Goal: Information Seeking & Learning: Learn about a topic

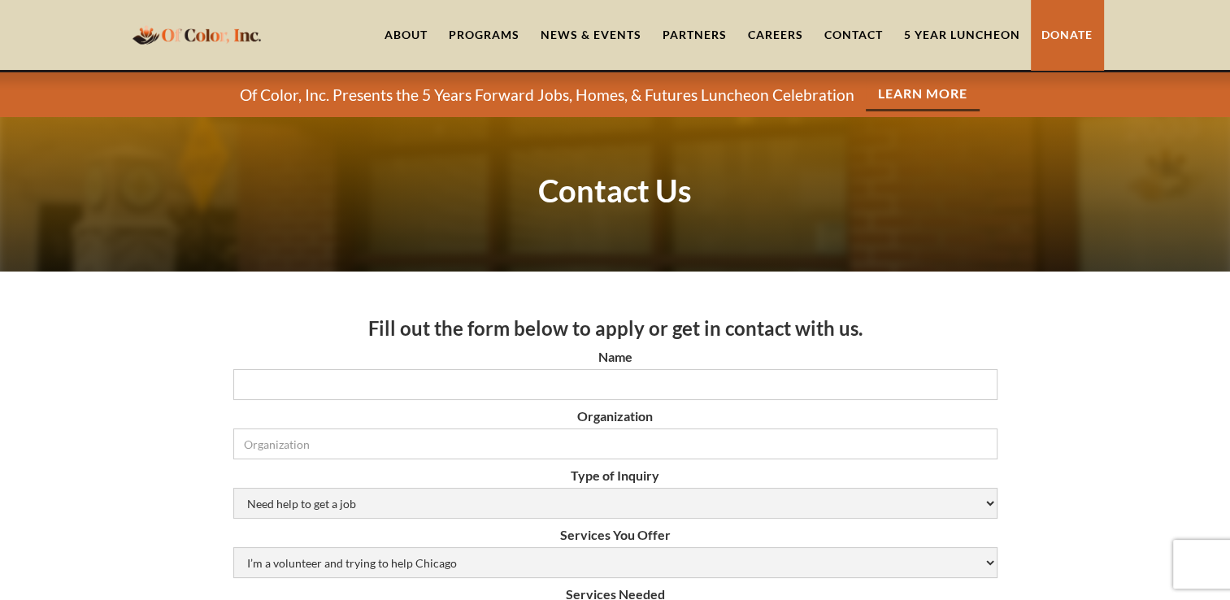
click at [922, 40] on link "5 Year Luncheon" at bounding box center [962, 35] width 137 height 70
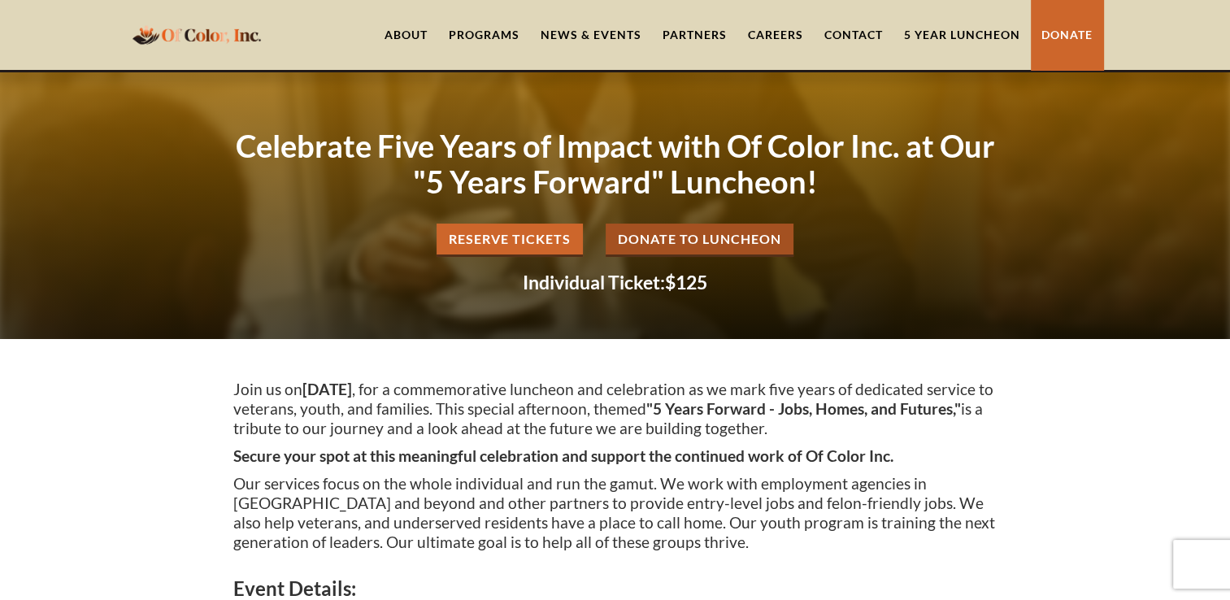
click at [409, 24] on link "About" at bounding box center [406, 35] width 64 height 70
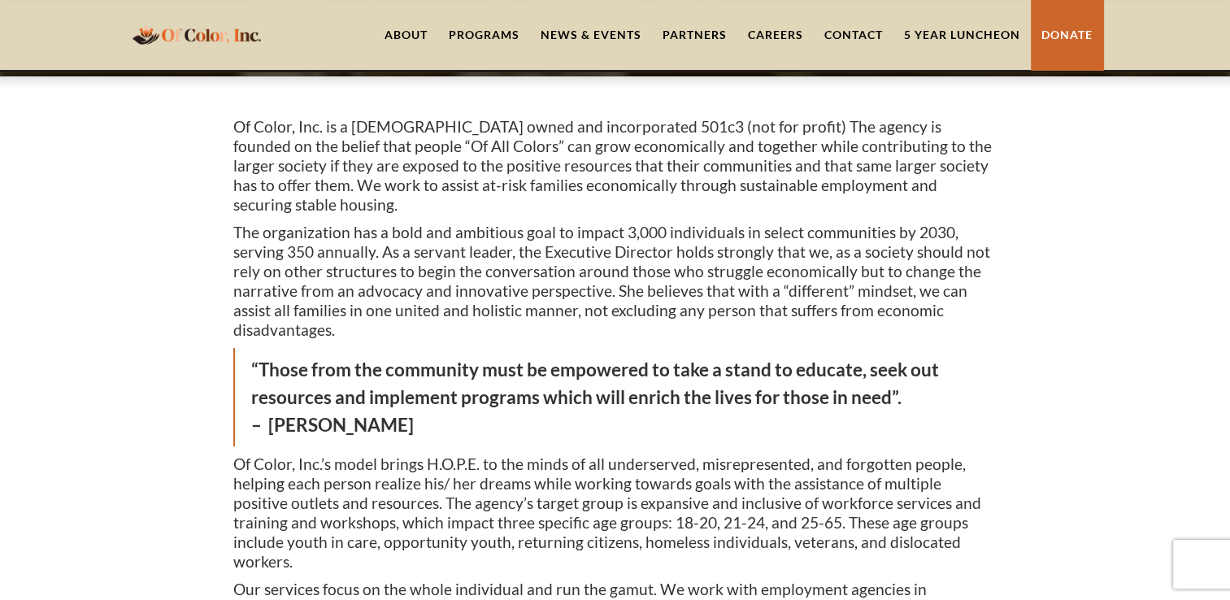
scroll to position [191, 0]
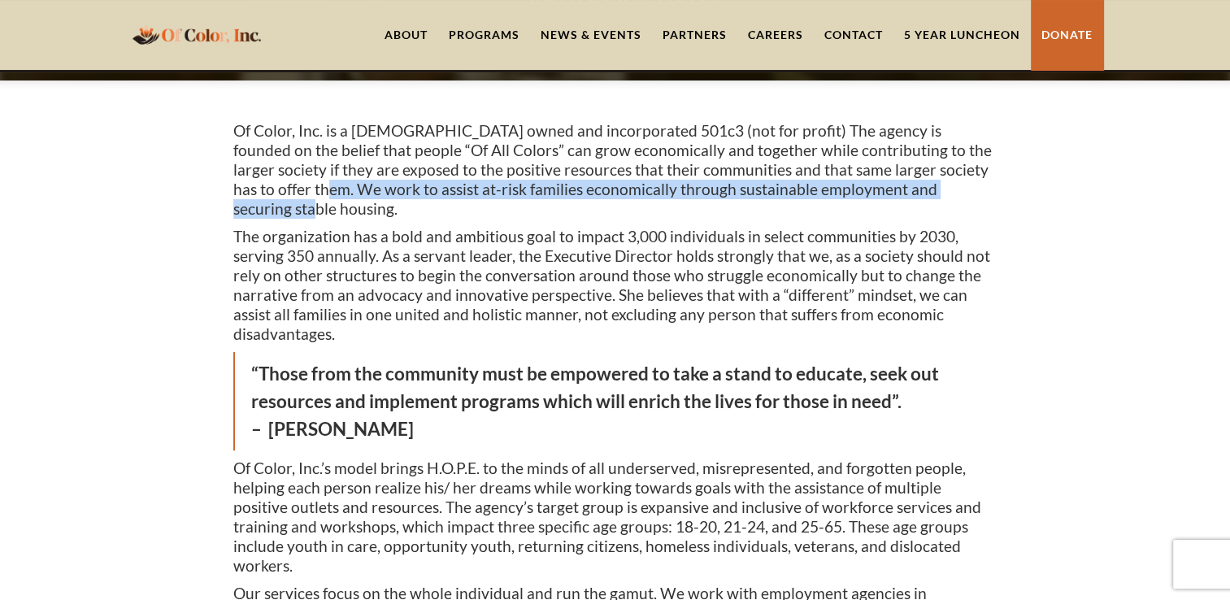
drag, startPoint x: 271, startPoint y: 189, endPoint x: 945, endPoint y: 187, distance: 674.0
click at [945, 187] on p "Of Color, Inc. is a [DEMOGRAPHIC_DATA] owned and incorporated 501c3 (not for pr…" at bounding box center [615, 170] width 764 height 98
drag, startPoint x: 945, startPoint y: 187, endPoint x: 915, endPoint y: 185, distance: 30.1
copy p "to assist at-risk families economically through sustainable employment and secu…"
